Goal: Information Seeking & Learning: Learn about a topic

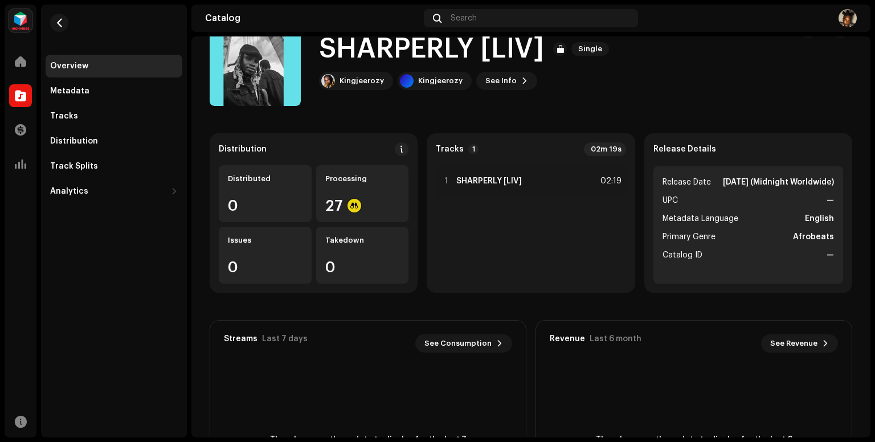
scroll to position [39, 0]
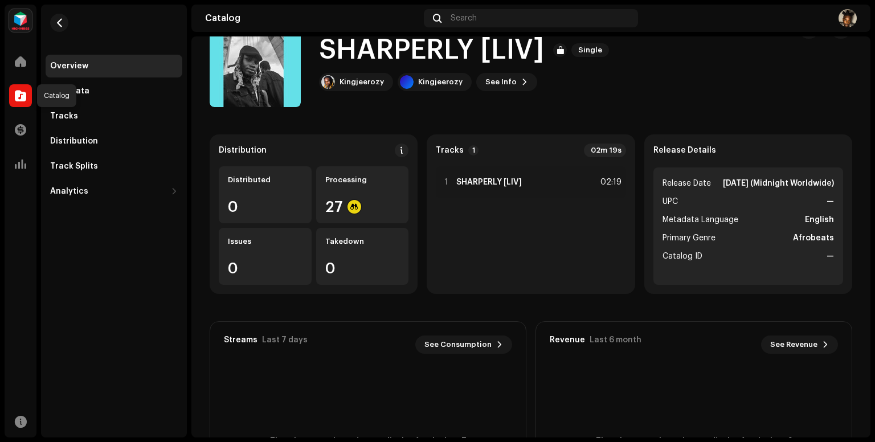
click at [25, 92] on span at bounding box center [20, 95] width 11 height 9
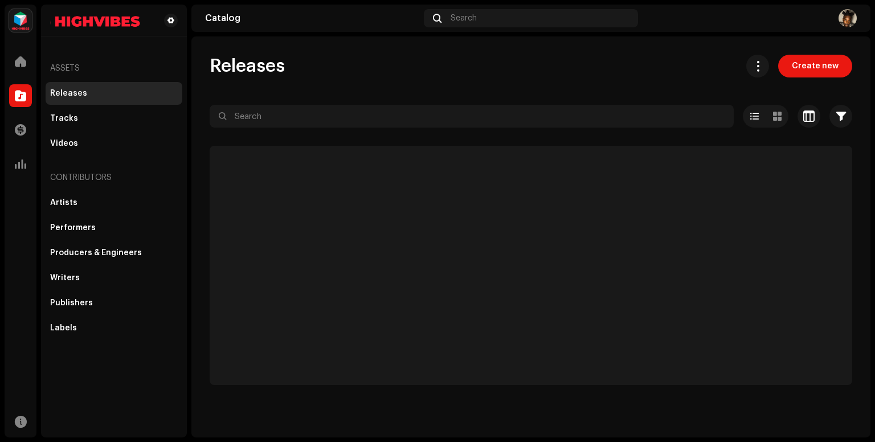
click at [25, 92] on span at bounding box center [20, 95] width 11 height 9
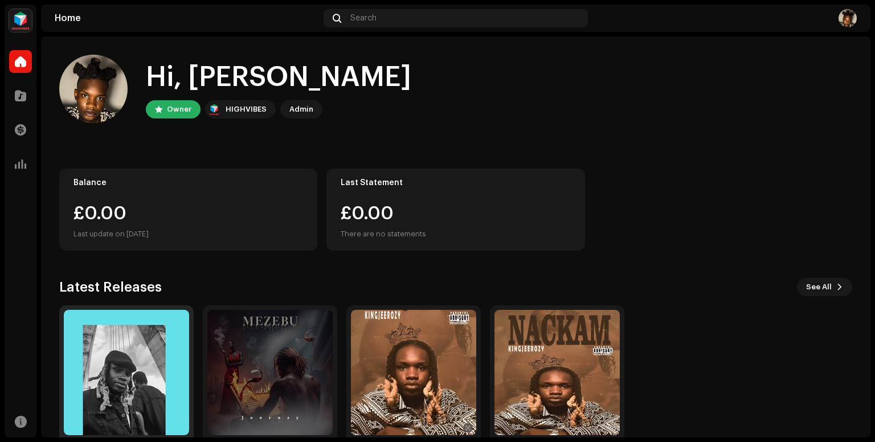
click at [146, 351] on img at bounding box center [126, 372] width 125 height 125
